Goal: Information Seeking & Learning: Learn about a topic

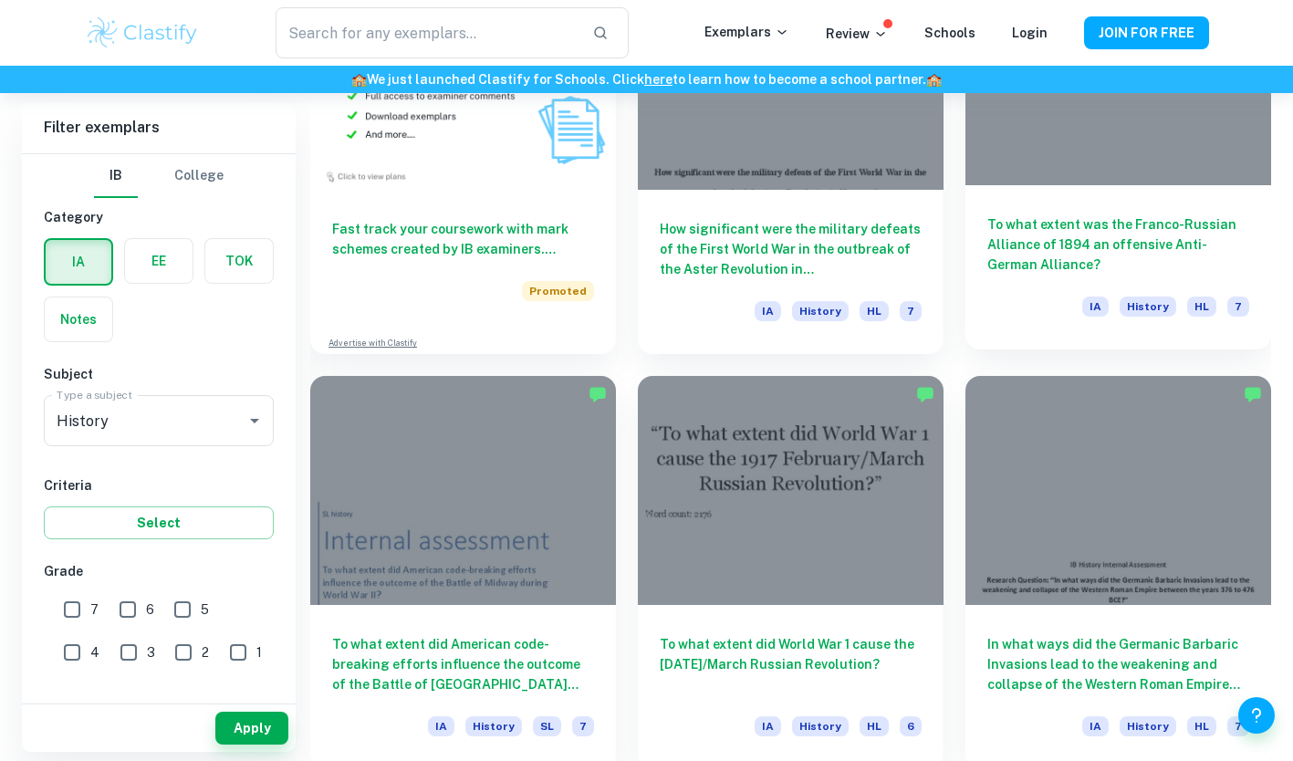
scroll to position [1498, 0]
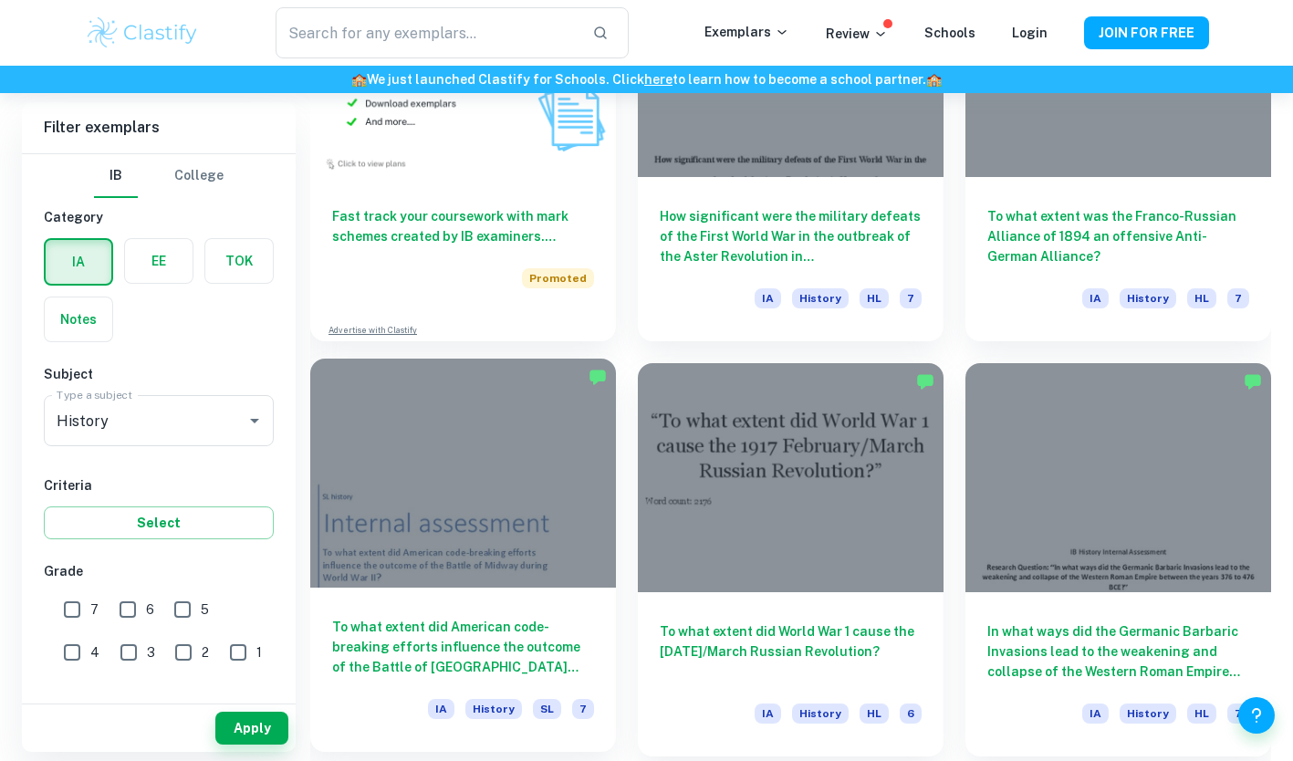
click at [413, 630] on h6 "To what extent did American code-breaking efforts influence the outcome of the …" at bounding box center [463, 647] width 262 height 60
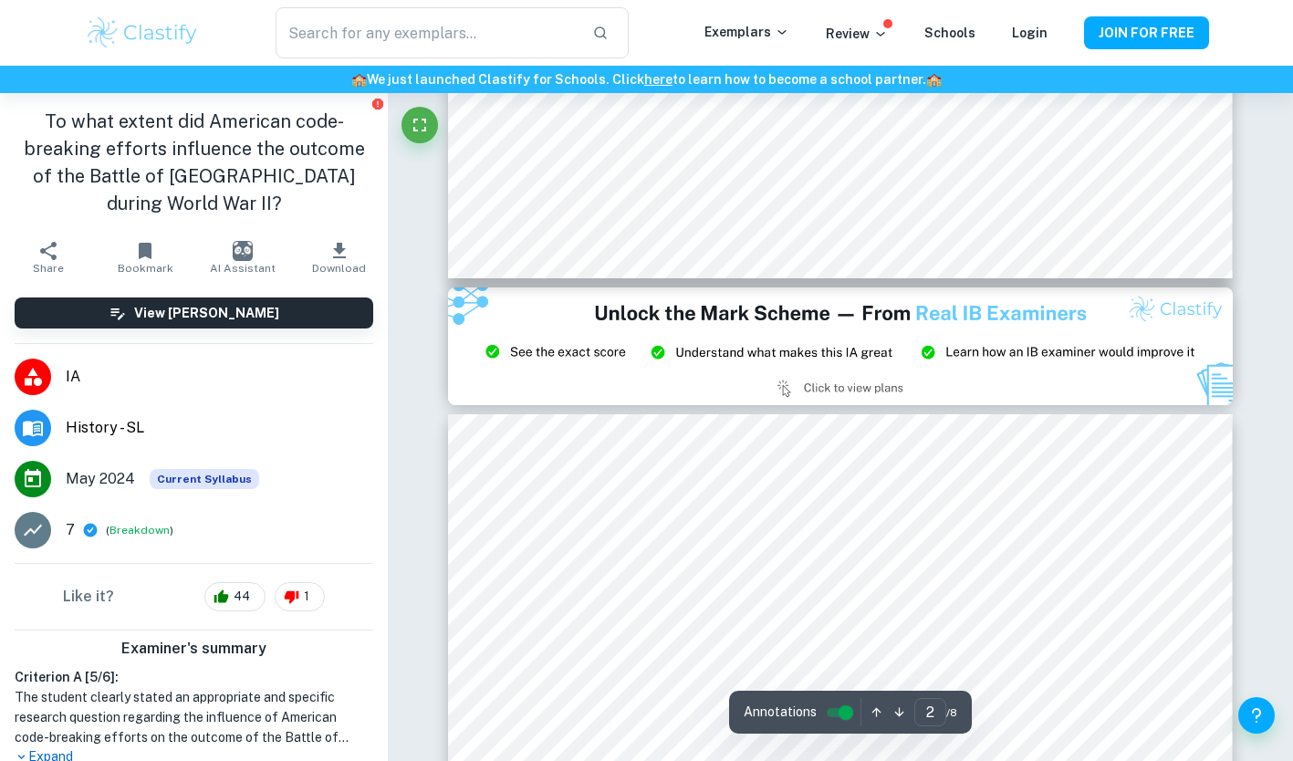
type input "3"
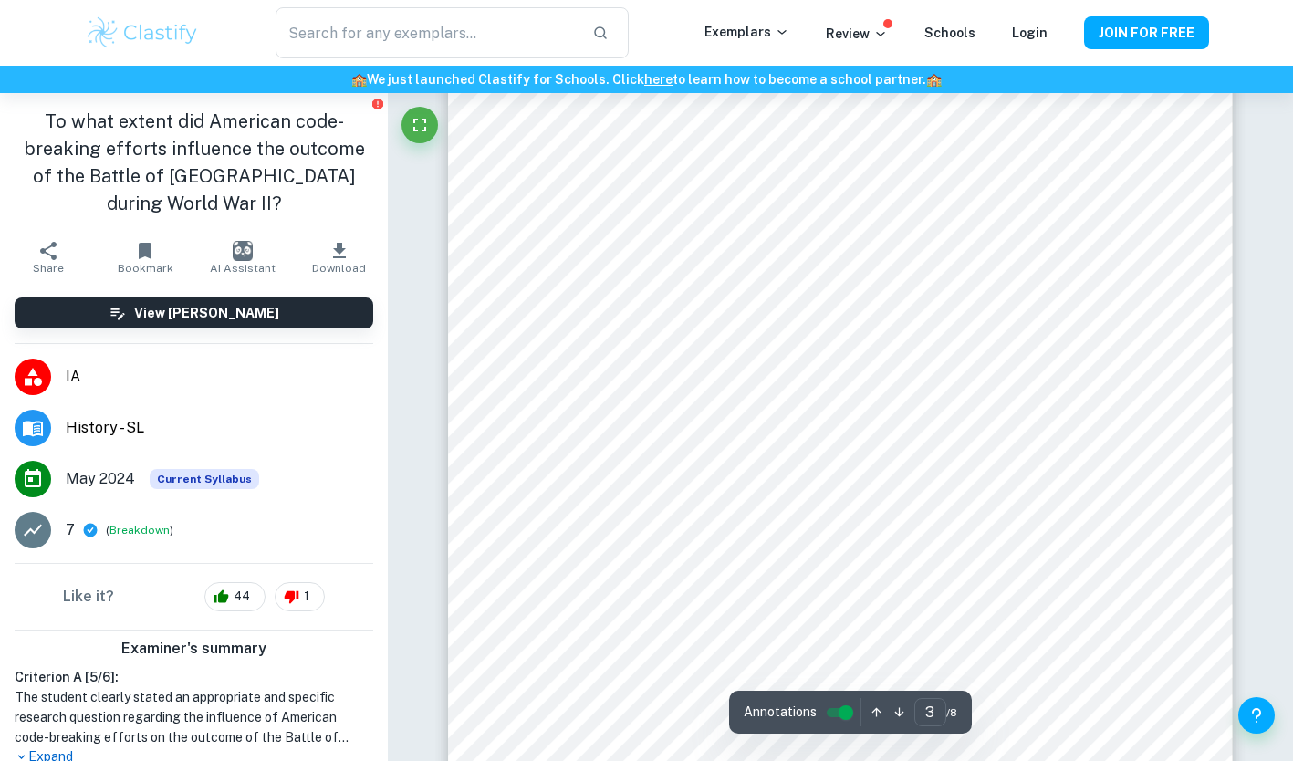
scroll to position [2917, 0]
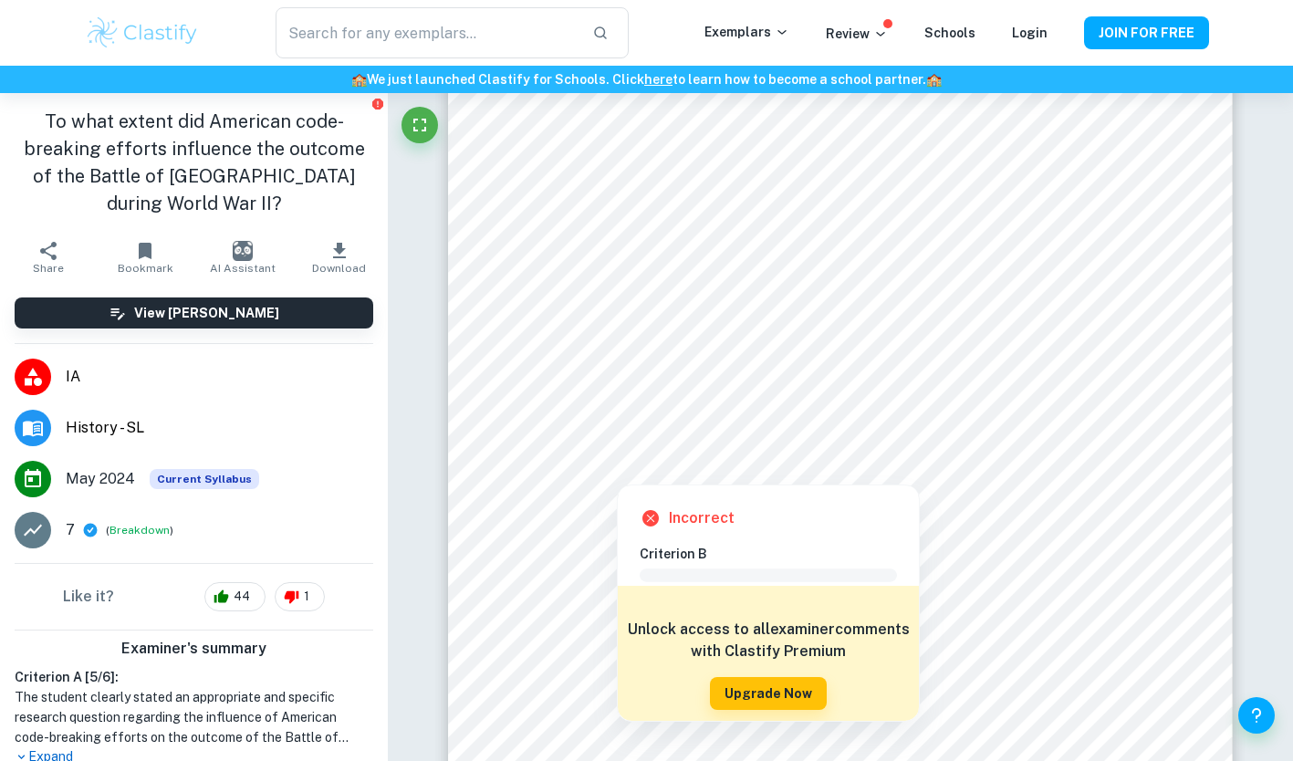
click at [727, 439] on div at bounding box center [840, 438] width 594 height 50
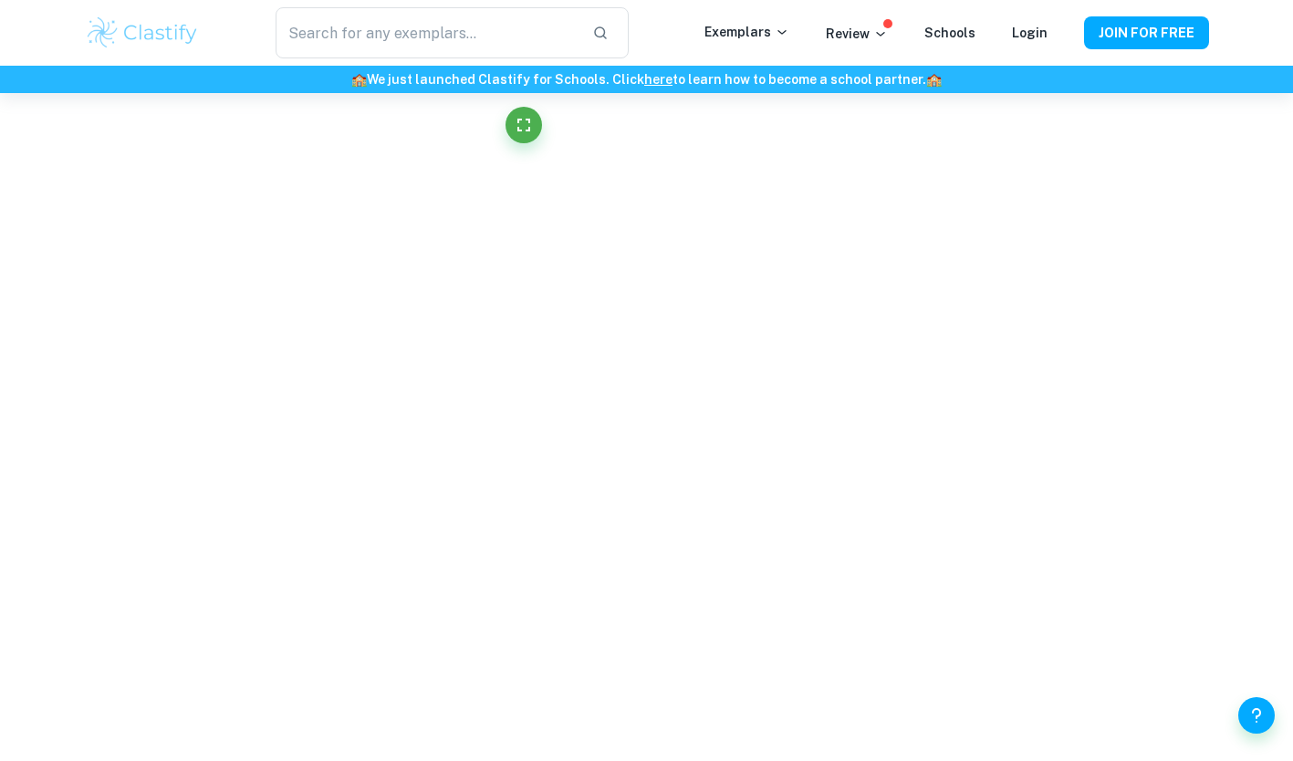
scroll to position [4067, 0]
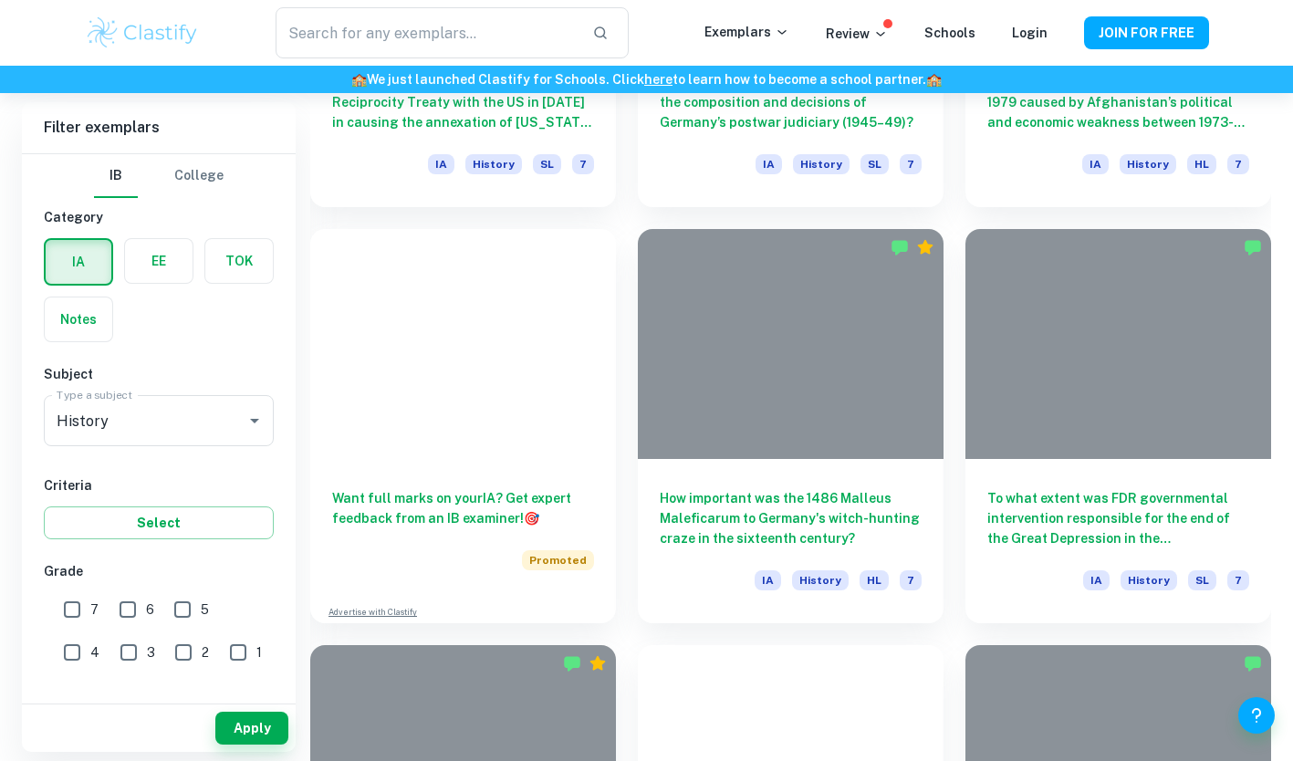
scroll to position [1498, 0]
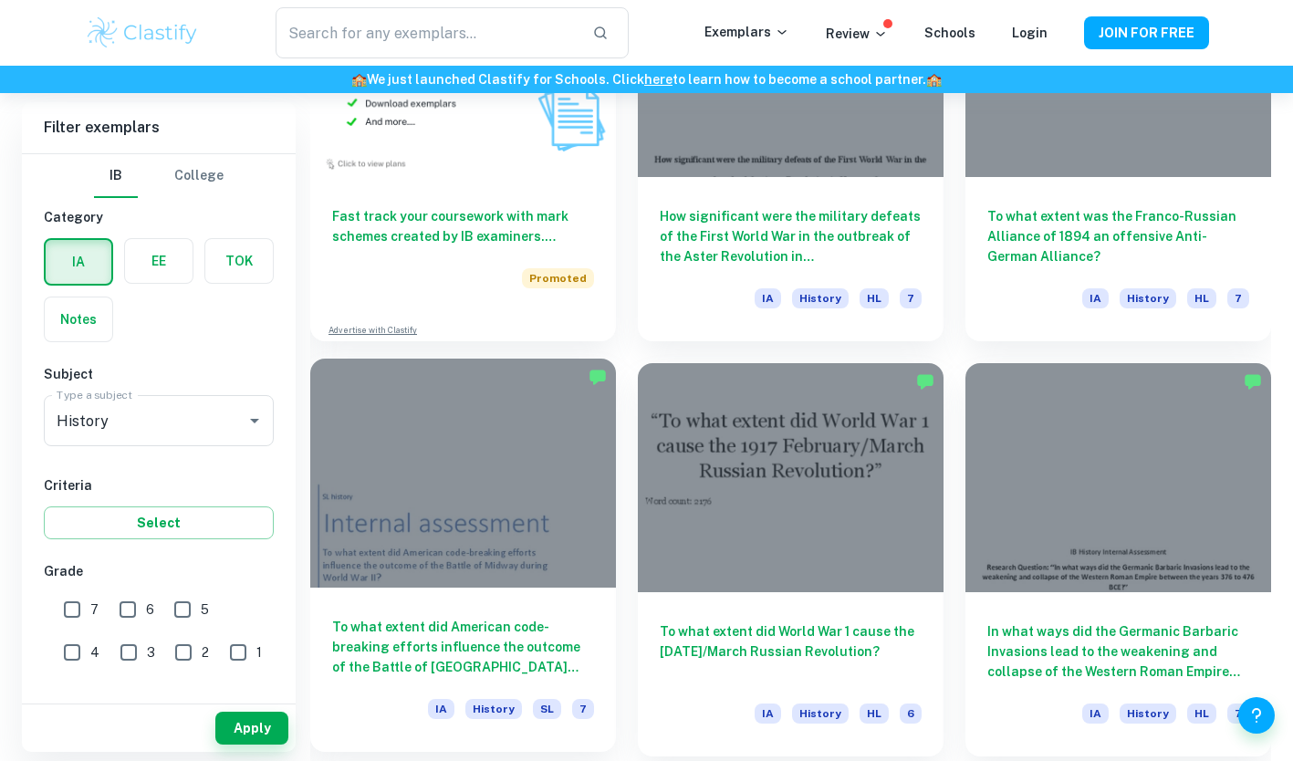
click at [498, 588] on div "To what extent did American code-breaking efforts influence the outcome of the …" at bounding box center [463, 670] width 306 height 164
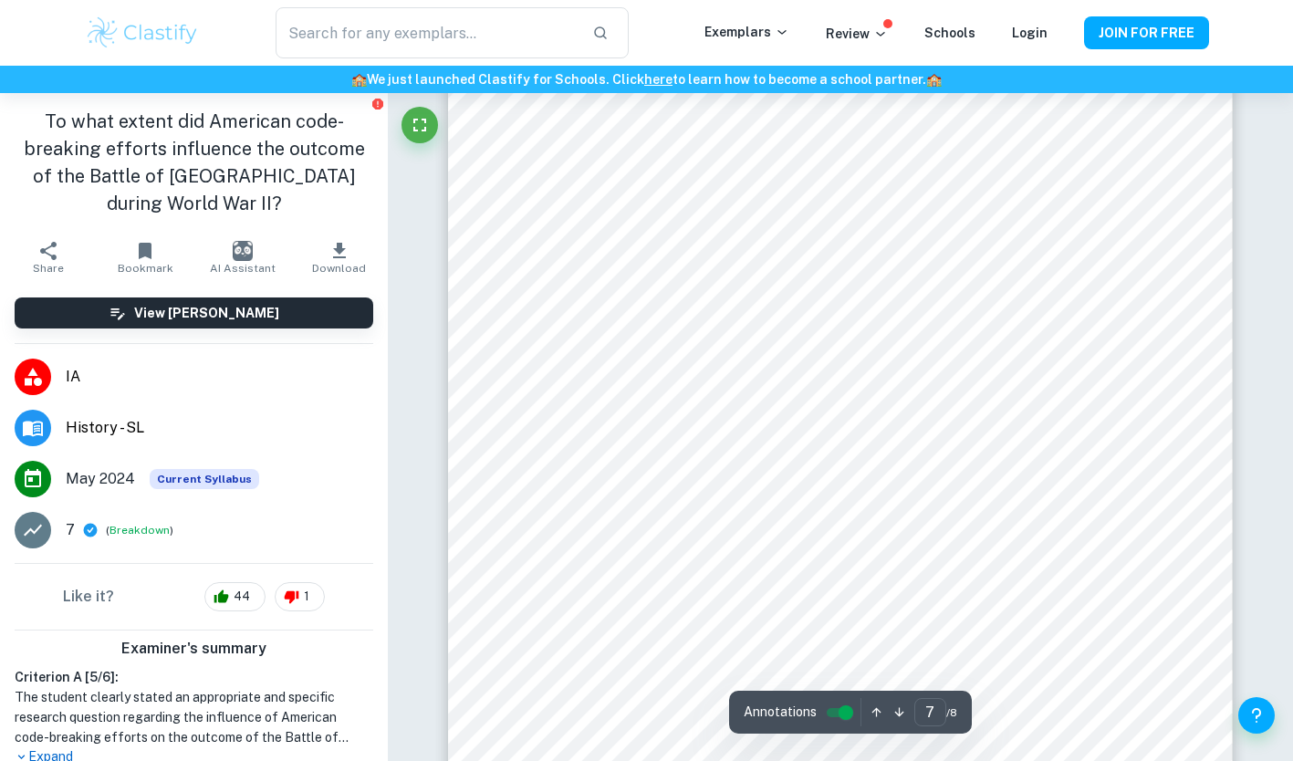
scroll to position [7079, 0]
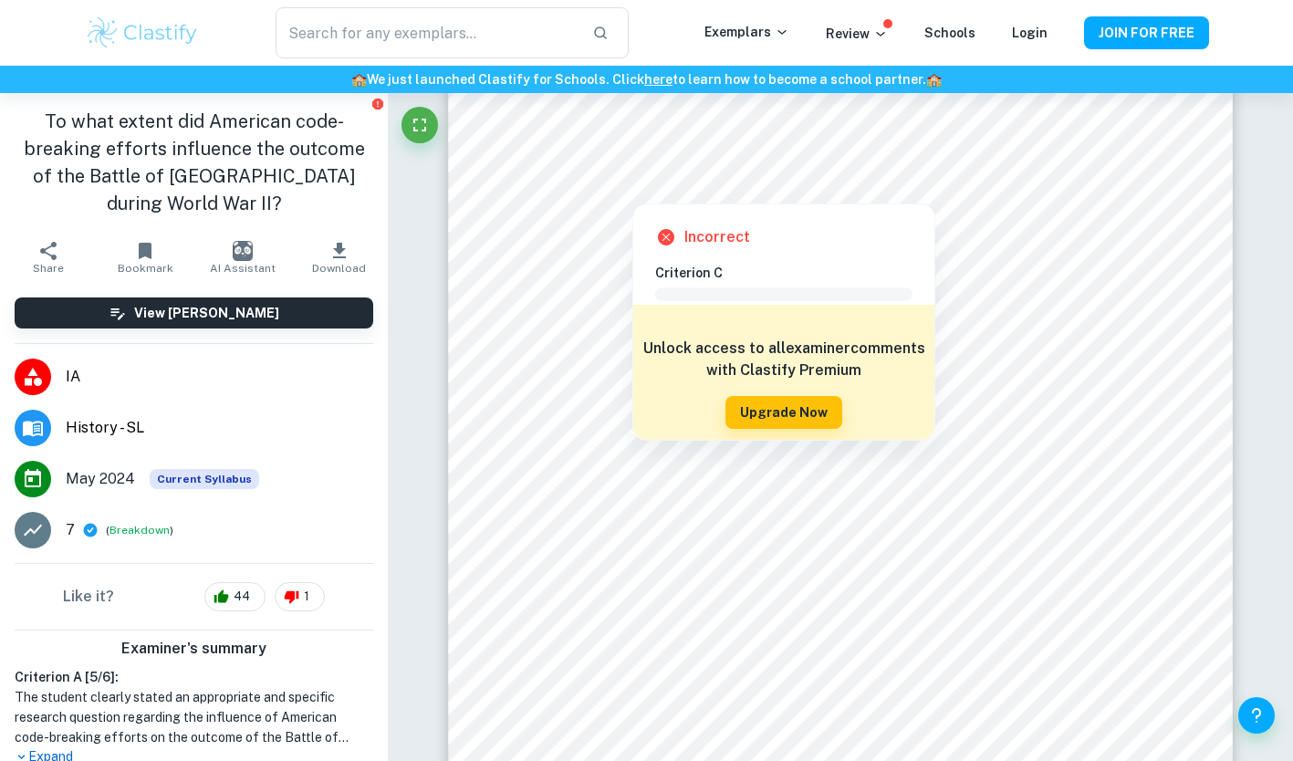
type input "7"
